Goal: Transaction & Acquisition: Book appointment/travel/reservation

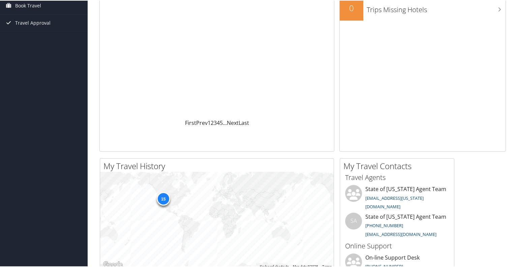
scroll to position [173, 0]
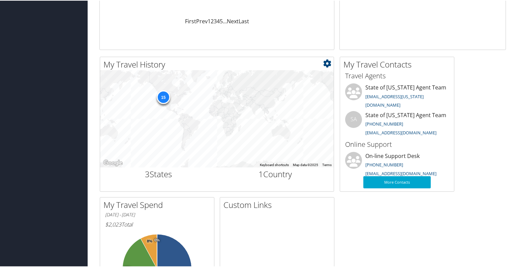
click at [163, 96] on div "15" at bounding box center [162, 96] width 13 height 13
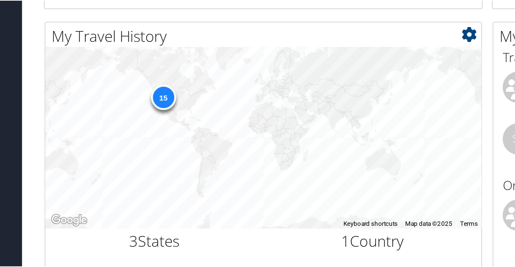
click at [163, 96] on div "15" at bounding box center [162, 96] width 13 height 13
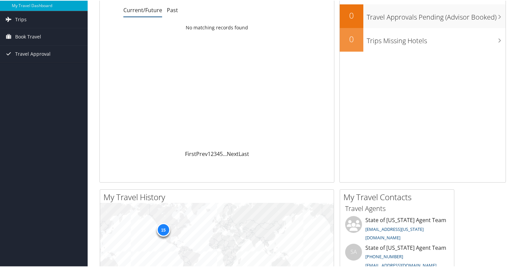
scroll to position [0, 0]
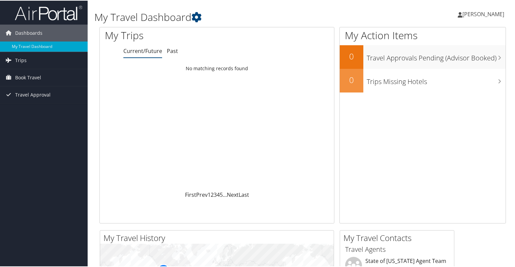
click at [480, 9] on link "[PERSON_NAME]" at bounding box center [484, 13] width 53 height 20
click at [461, 55] on link "View Travel Profile" at bounding box center [465, 59] width 75 height 11
click at [52, 59] on link "Trips" at bounding box center [44, 59] width 88 height 17
click at [33, 106] on span "Book Travel" at bounding box center [28, 107] width 26 height 17
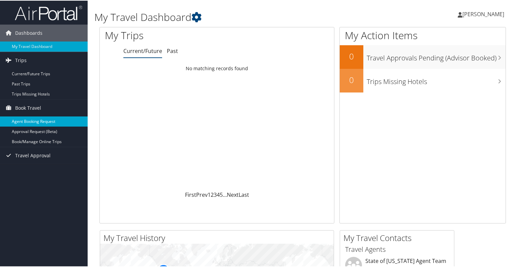
click at [40, 120] on link "Agent Booking Request" at bounding box center [44, 121] width 88 height 10
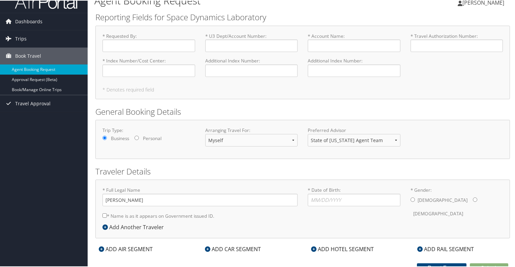
scroll to position [17, 0]
